Goal: Download file/media

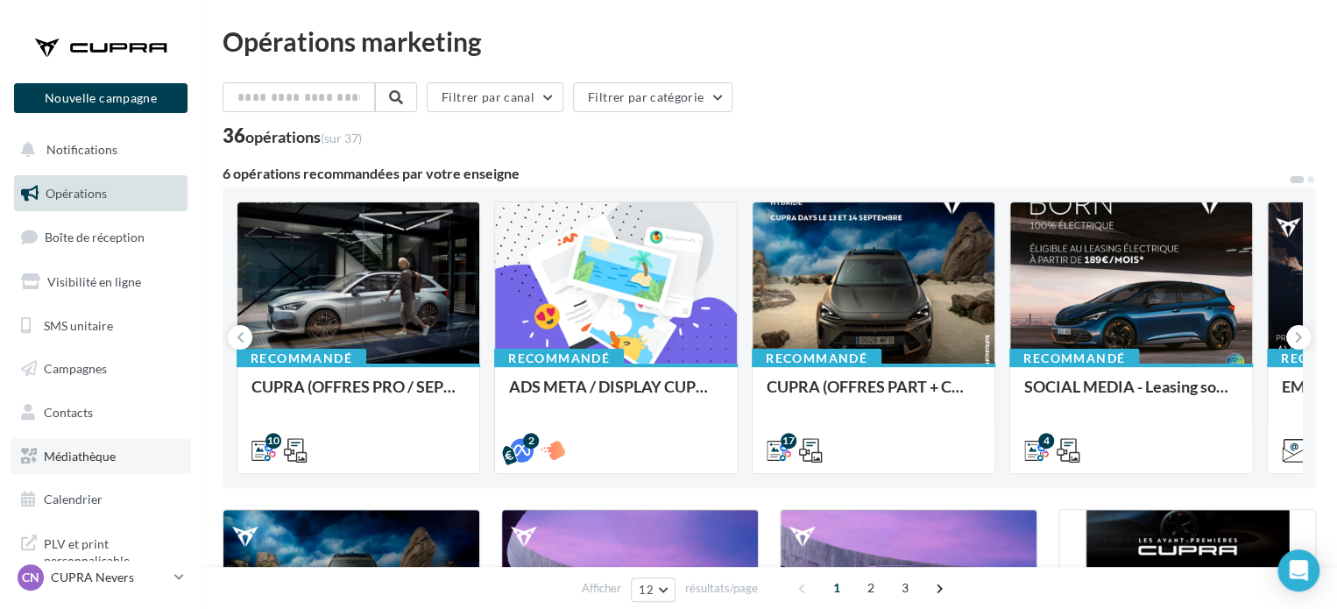
click at [81, 455] on span "Médiathèque" at bounding box center [80, 456] width 72 height 15
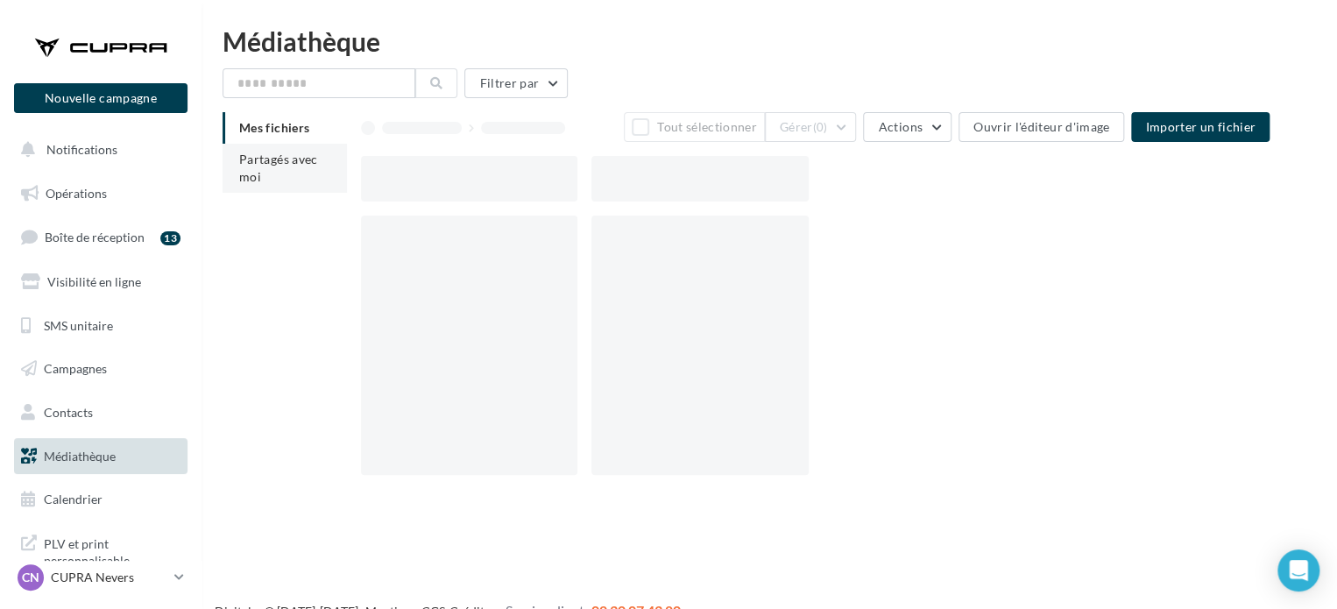
click at [293, 166] on span "Partagés avec moi" at bounding box center [278, 168] width 79 height 32
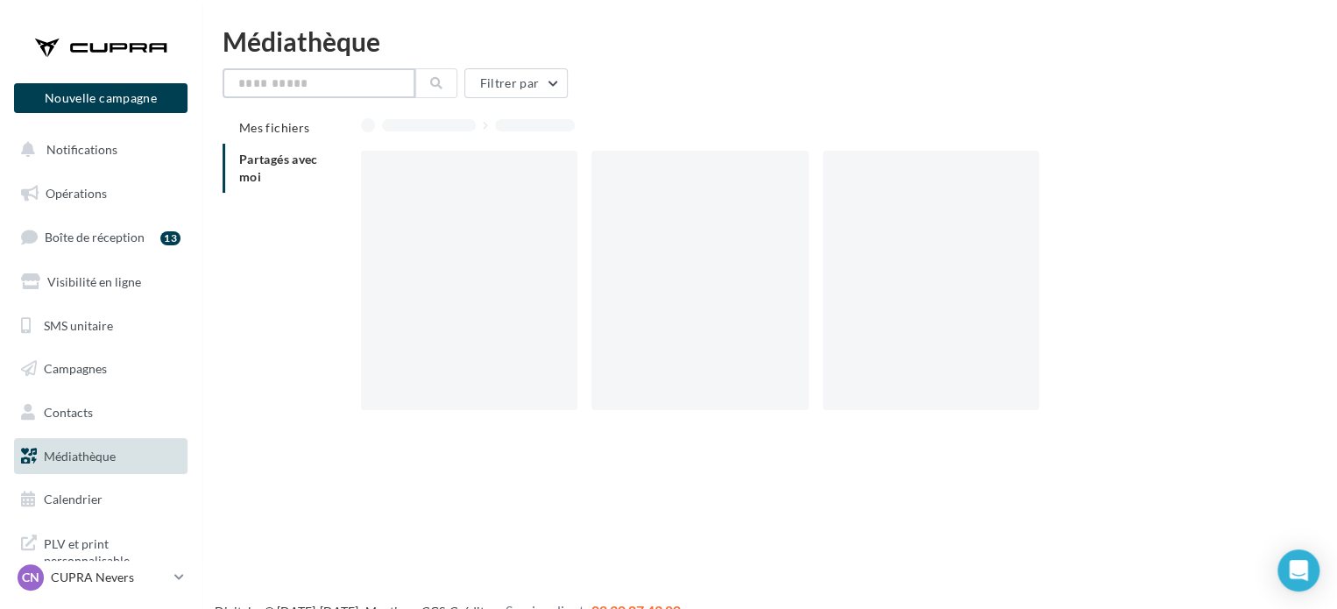
click at [332, 89] on input "text" at bounding box center [319, 83] width 193 height 30
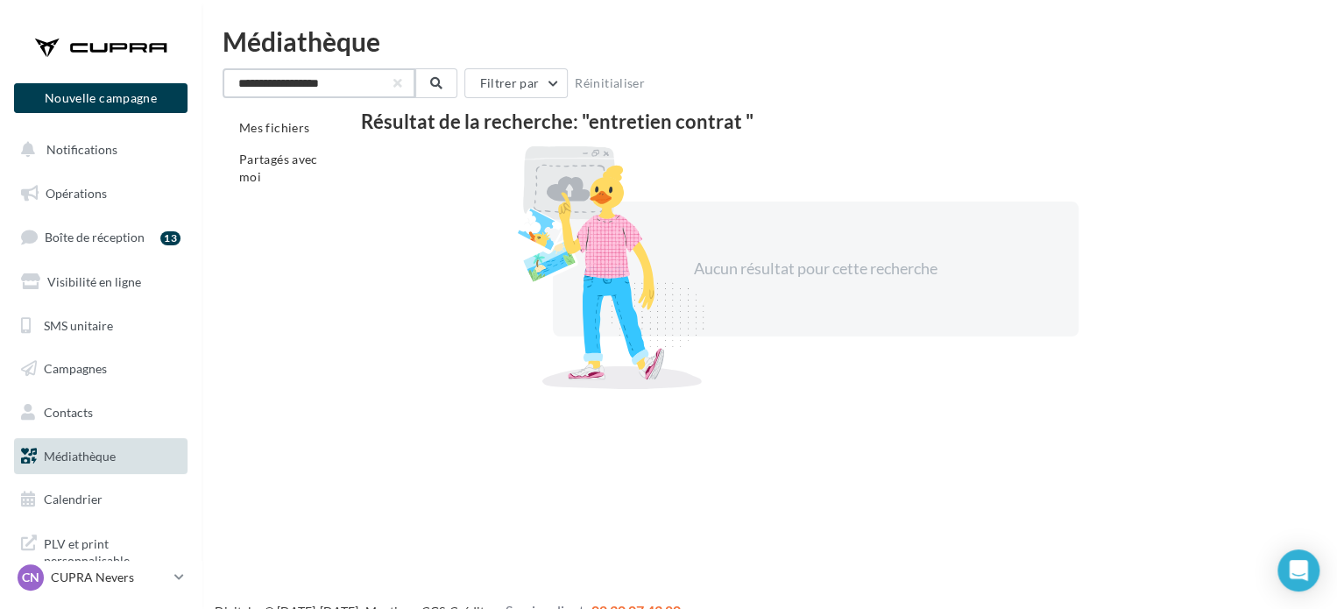
drag, startPoint x: 290, startPoint y: 83, endPoint x: 196, endPoint y: 78, distance: 93.9
click at [196, 75] on div "Nouvelle campagne Nouvelle campagne Notifications Opérations Boîte de réception…" at bounding box center [668, 332] width 1337 height 609
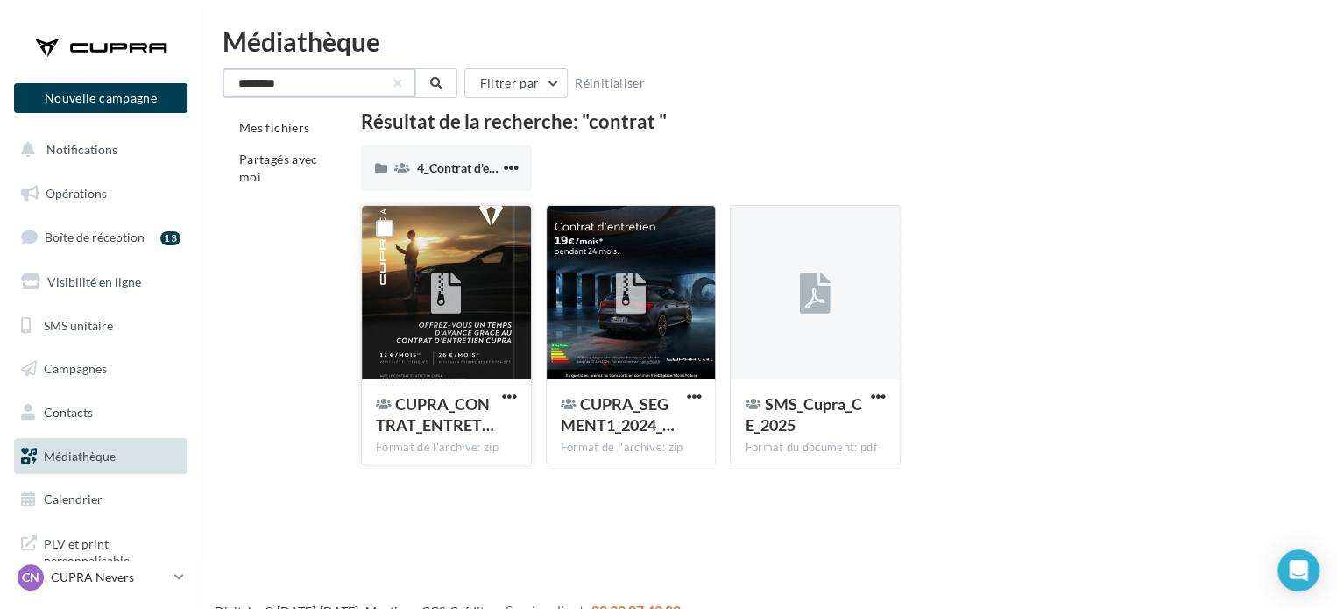
type input "*******"
click at [519, 396] on button "button" at bounding box center [510, 398] width 22 height 18
click at [421, 440] on button "Télécharger" at bounding box center [432, 432] width 175 height 46
click at [86, 588] on div "CN CUPRA Nevers cupra_nevers" at bounding box center [93, 577] width 150 height 26
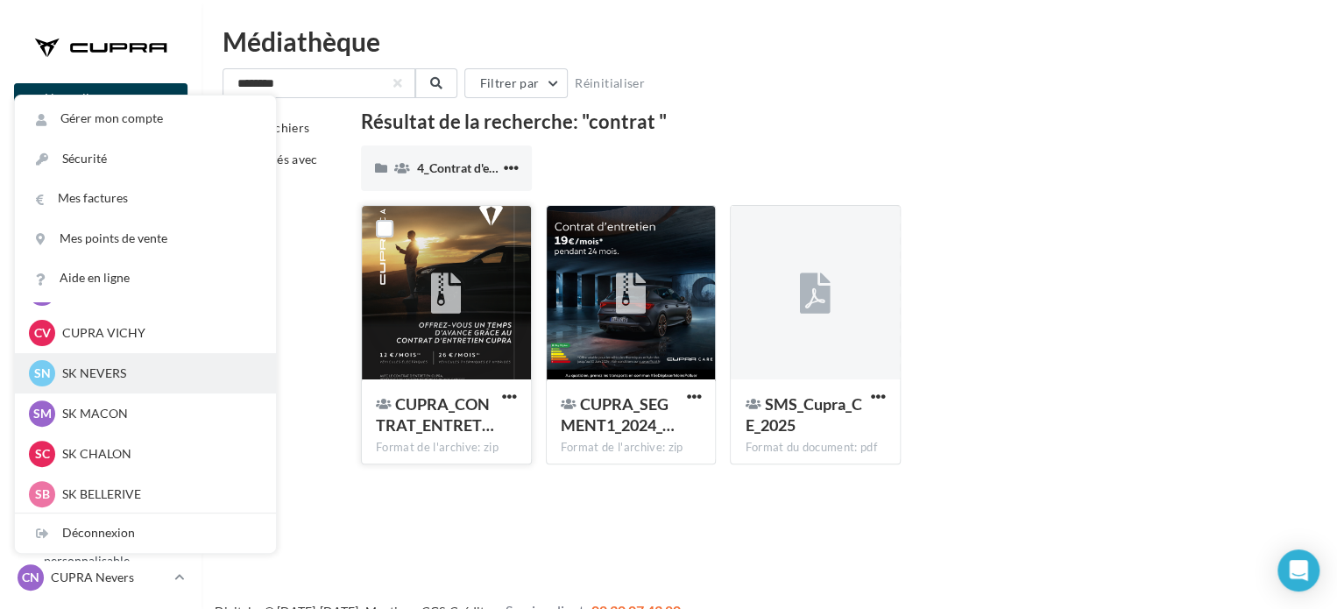
scroll to position [351, 0]
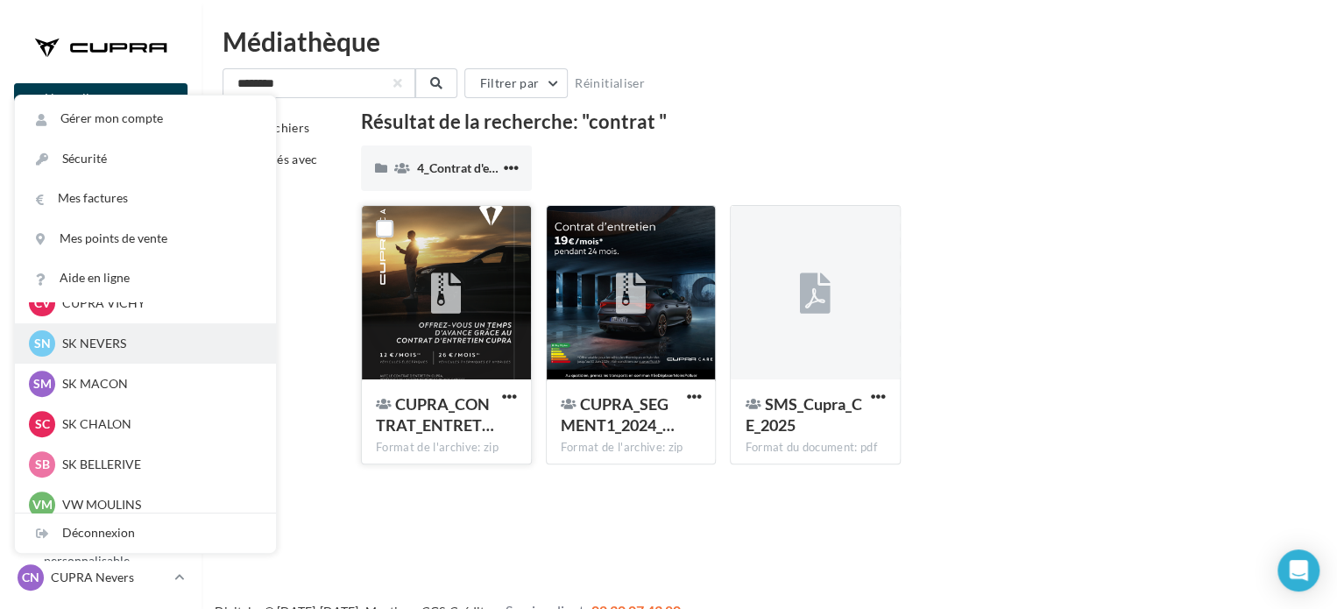
click at [105, 350] on p "SK NEVERS" at bounding box center [158, 344] width 193 height 18
